Goal: Task Accomplishment & Management: Complete application form

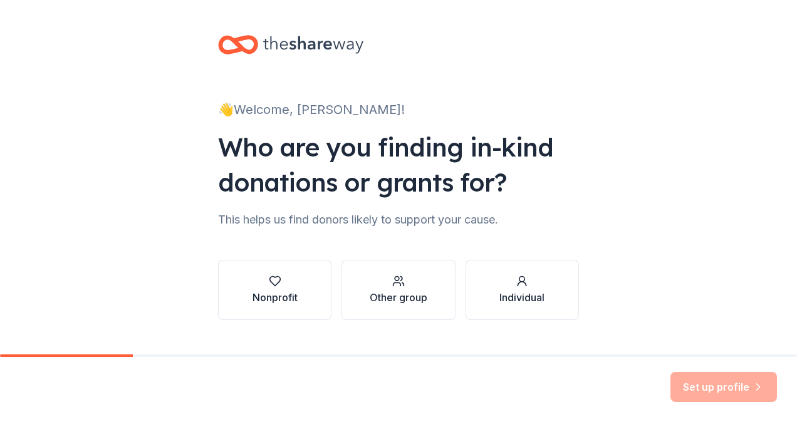
scroll to position [26, 0]
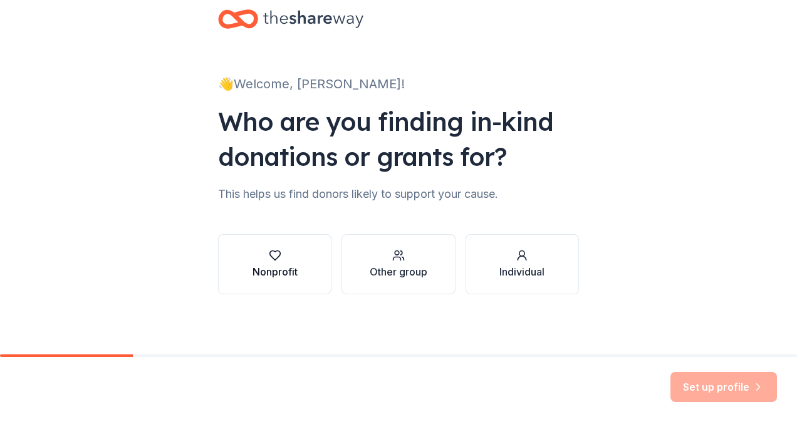
click at [256, 252] on div "button" at bounding box center [274, 255] width 45 height 13
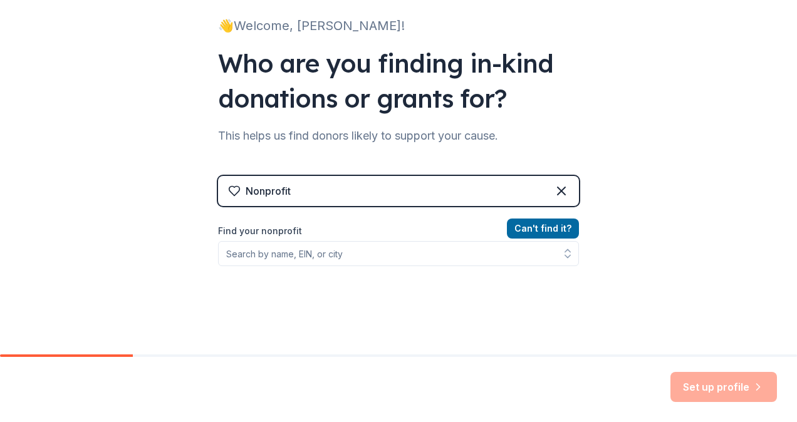
scroll to position [0, 0]
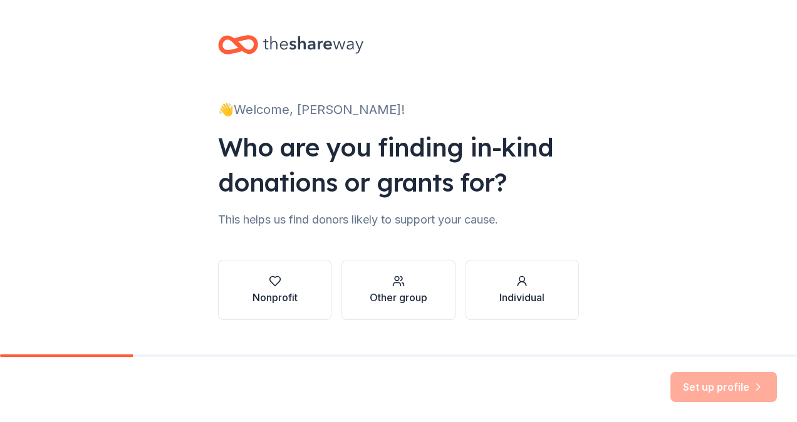
click at [383, 290] on div "Other group" at bounding box center [399, 290] width 58 height 30
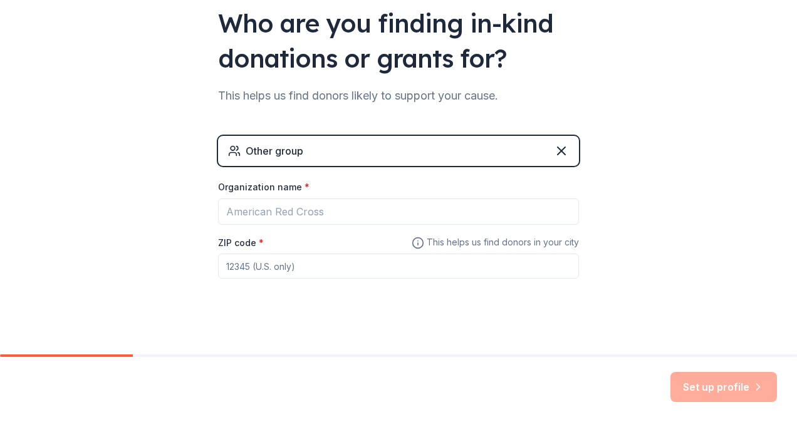
scroll to position [125, 0]
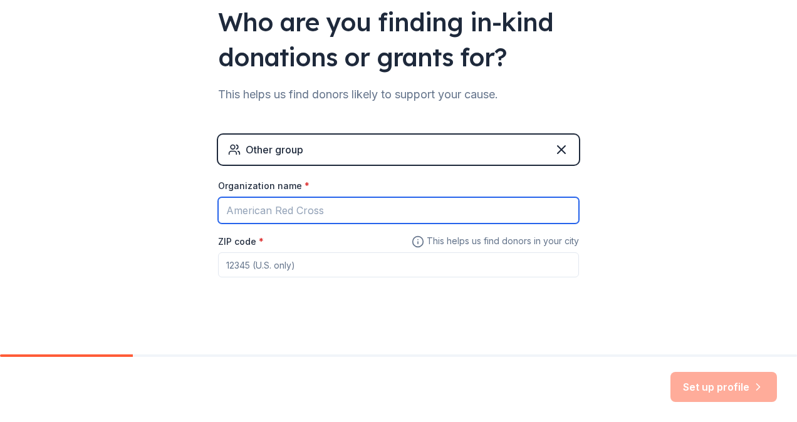
click at [325, 213] on input "Organization name *" at bounding box center [398, 210] width 361 height 26
type input "g"
drag, startPoint x: 261, startPoint y: 213, endPoint x: 256, endPoint y: 207, distance: 8.0
type input "Globebedoc Academy"
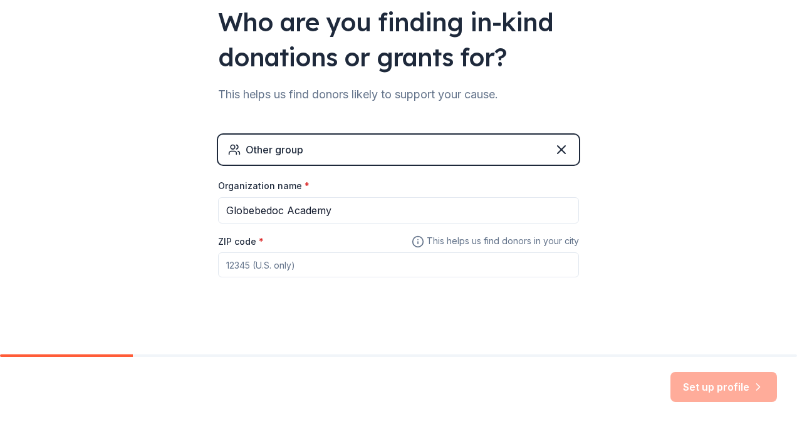
click at [356, 271] on input "ZIP code *" at bounding box center [398, 264] width 361 height 25
type input "10097"
